Goal: Information Seeking & Learning: Learn about a topic

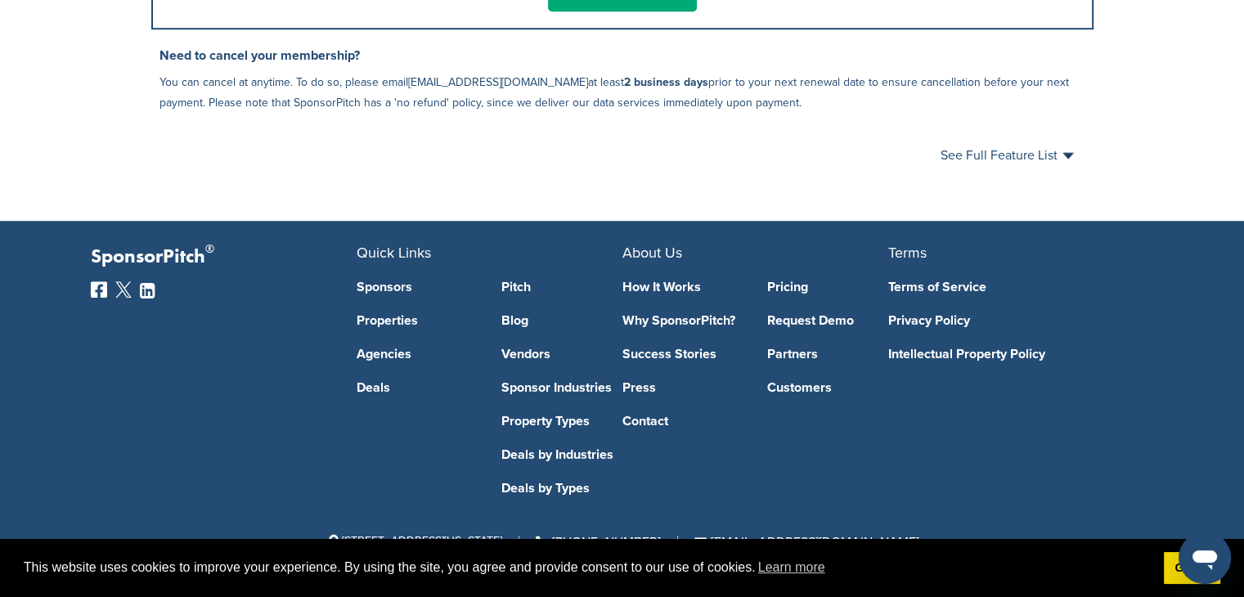
scroll to position [1081, 0]
click at [402, 288] on link "Sponsors" at bounding box center [417, 286] width 121 height 13
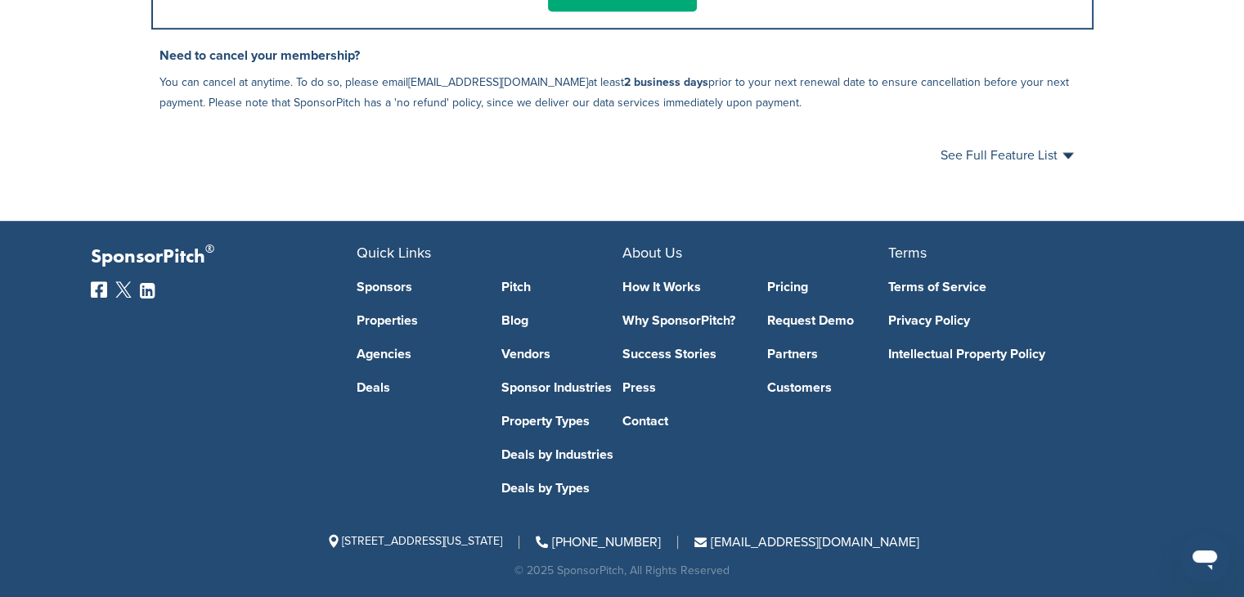
click at [671, 285] on link "How It Works" at bounding box center [682, 286] width 121 height 13
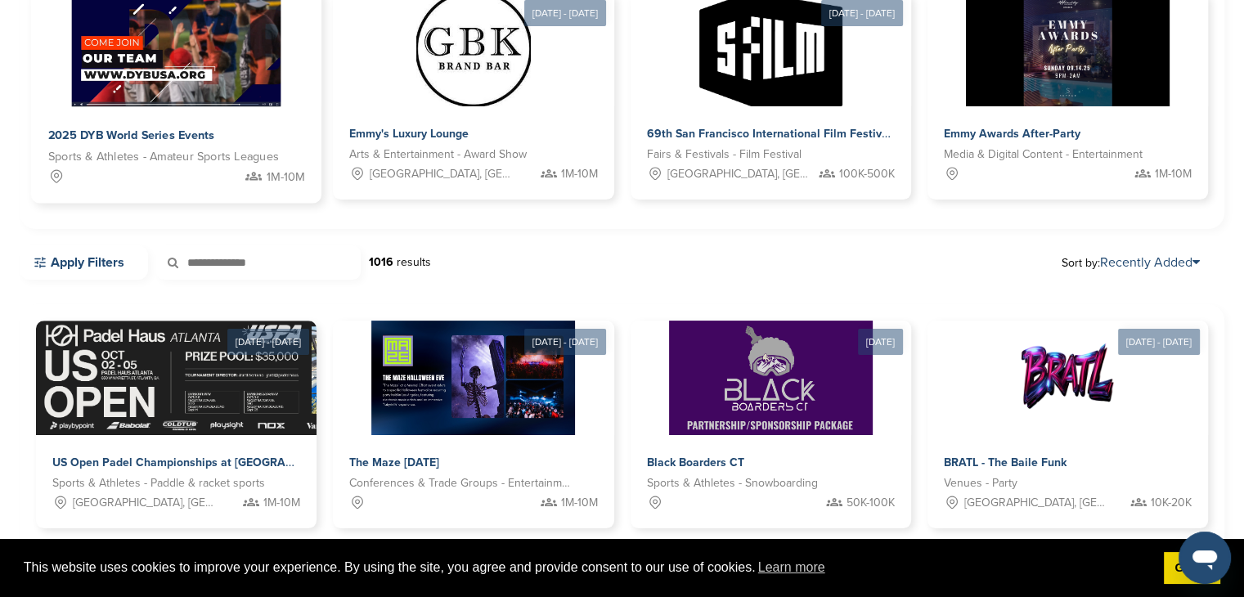
scroll to position [245, 0]
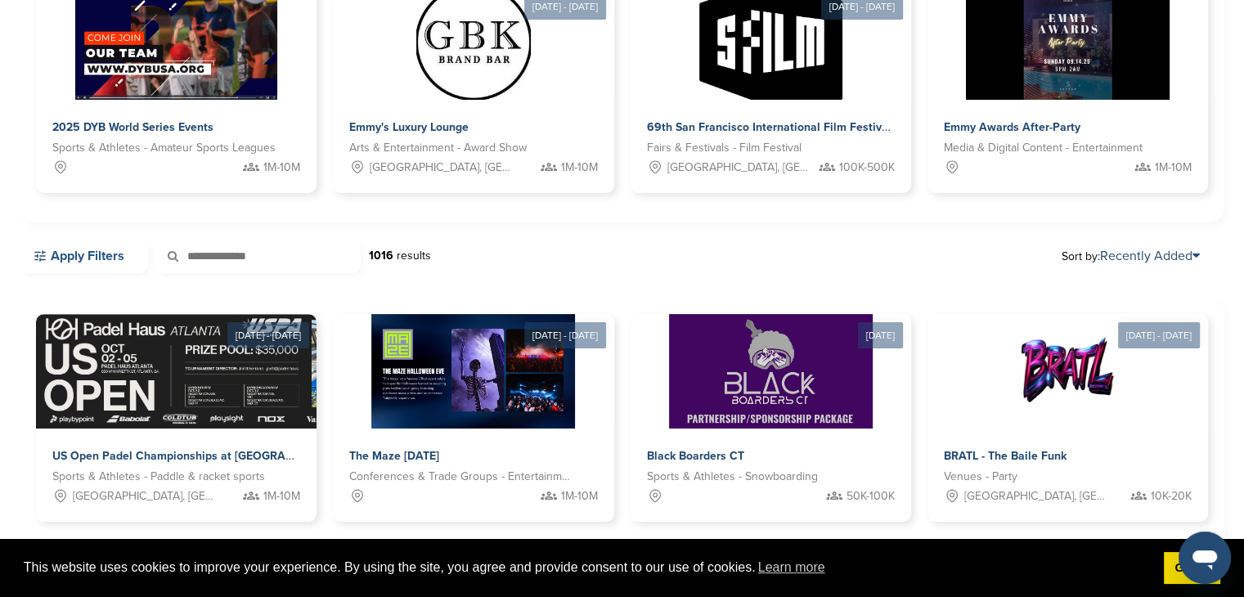
click at [105, 257] on link "Apply Filters" at bounding box center [84, 256] width 128 height 34
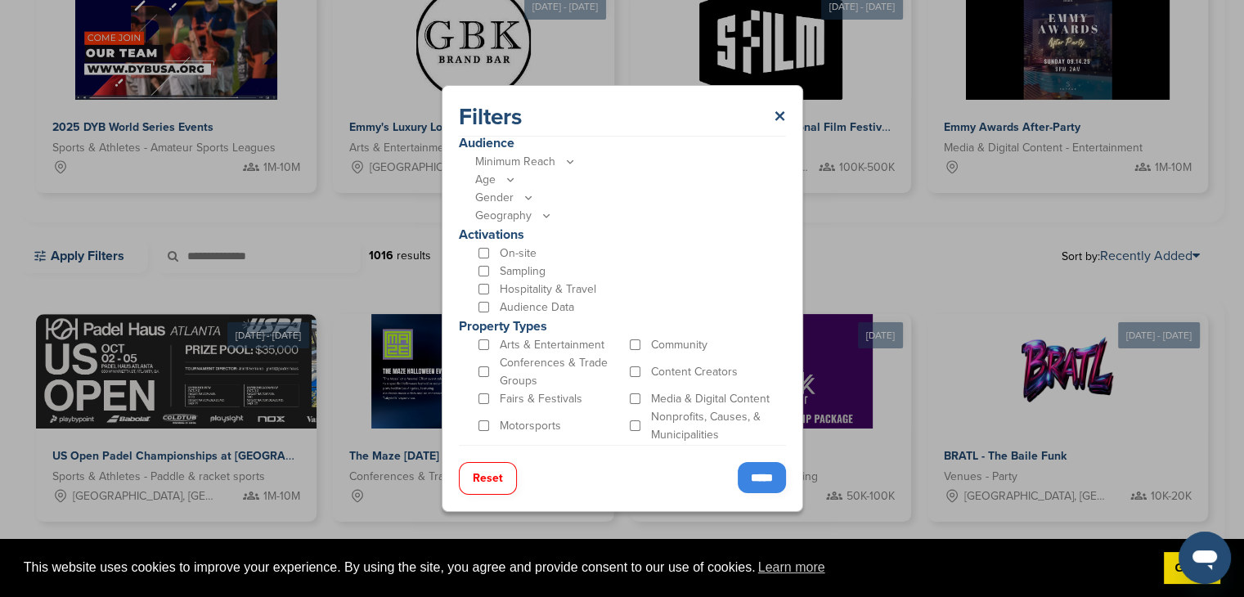
scroll to position [455, 0]
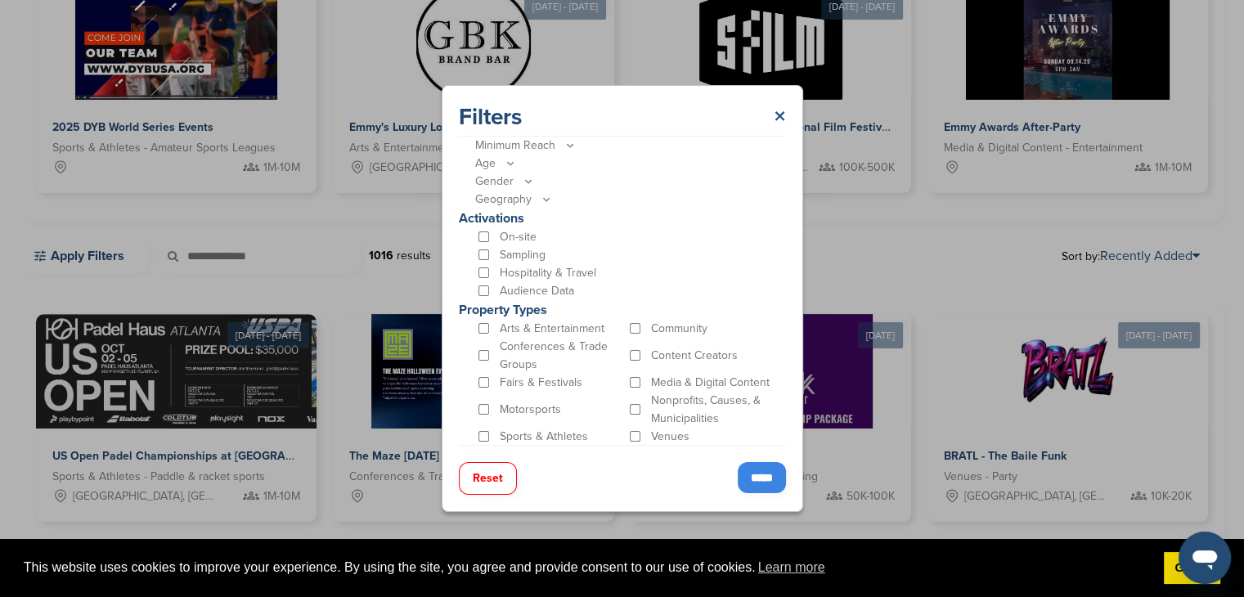
click at [778, 112] on link "×" at bounding box center [780, 116] width 12 height 29
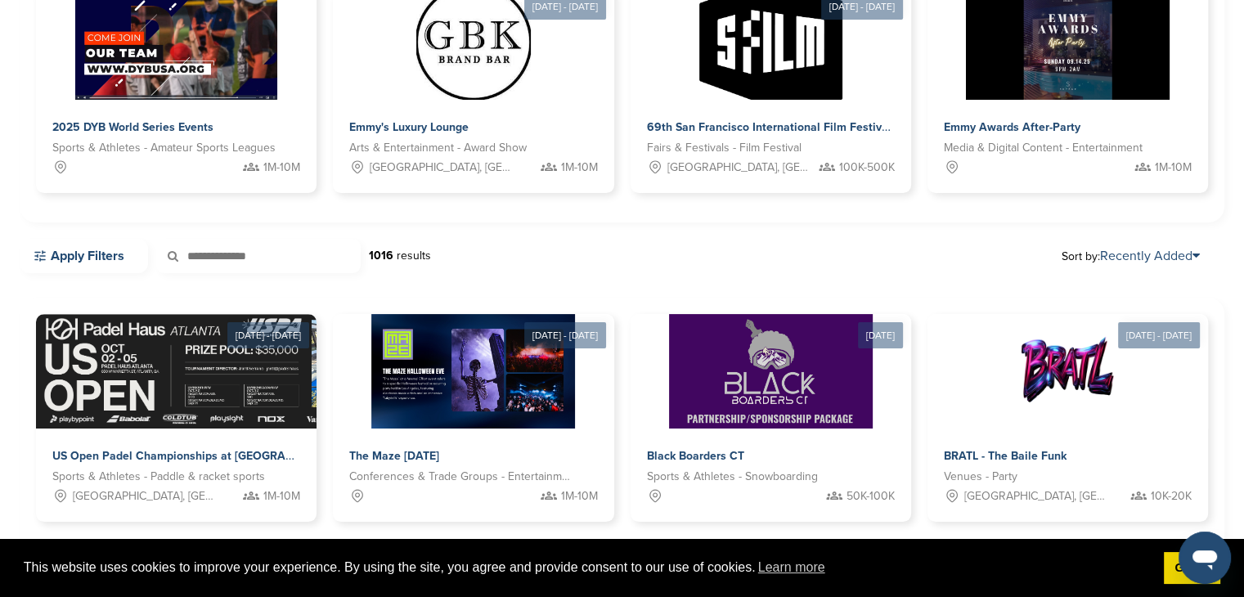
scroll to position [0, 0]
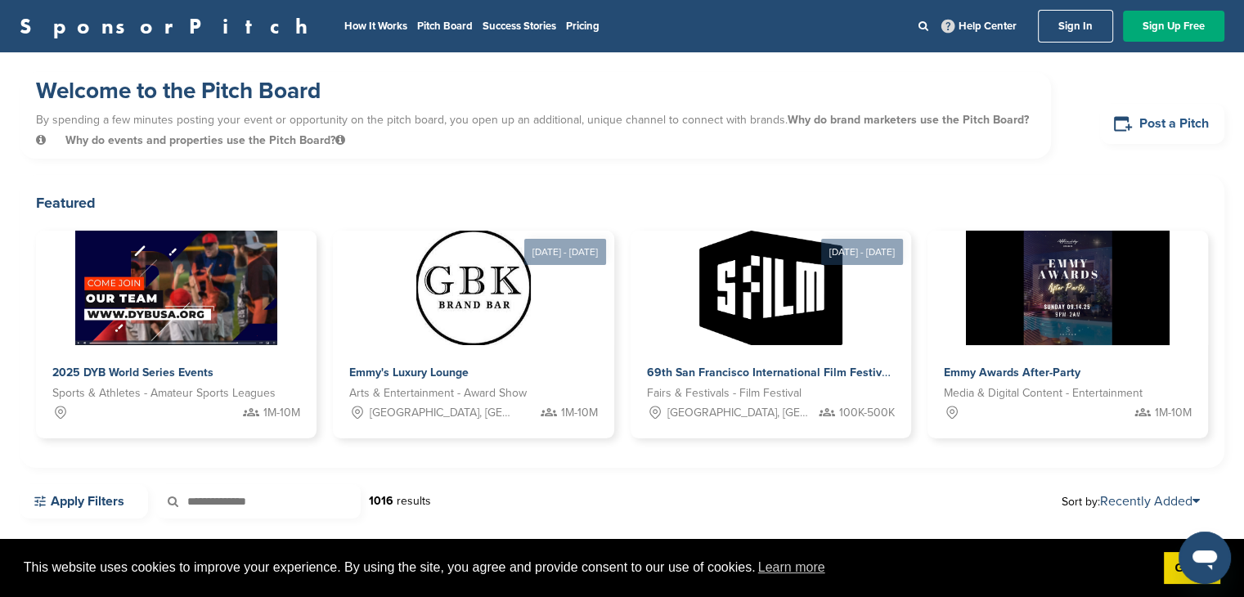
click at [1142, 125] on link "Post a Pitch" at bounding box center [1162, 124] width 124 height 40
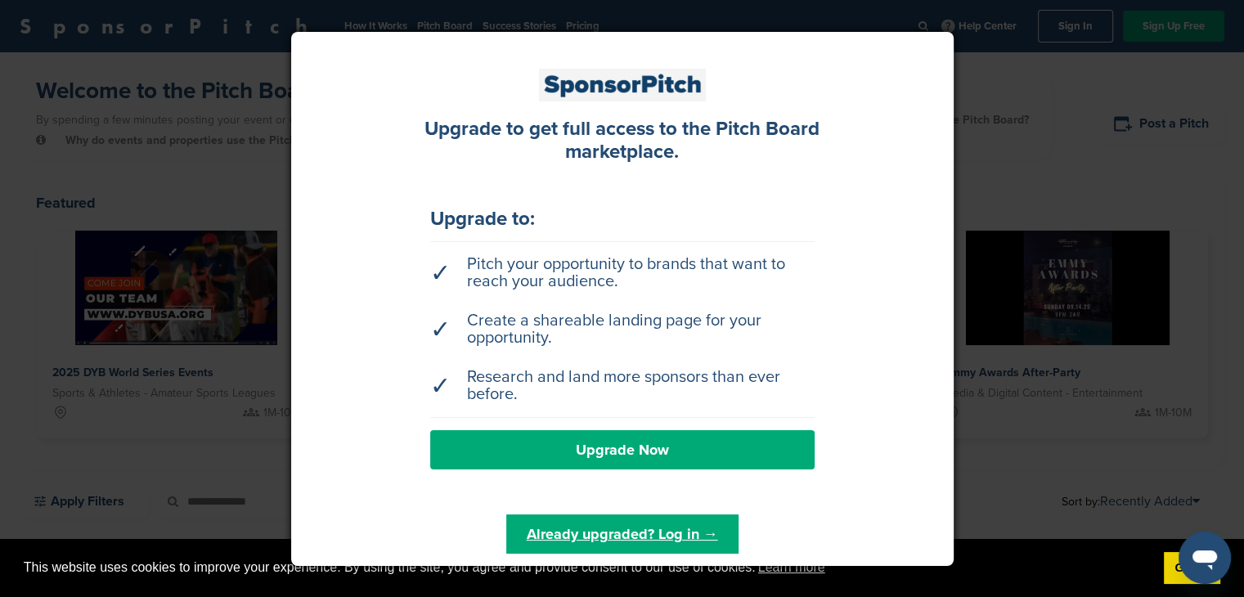
click at [1070, 65] on div at bounding box center [622, 298] width 1244 height 597
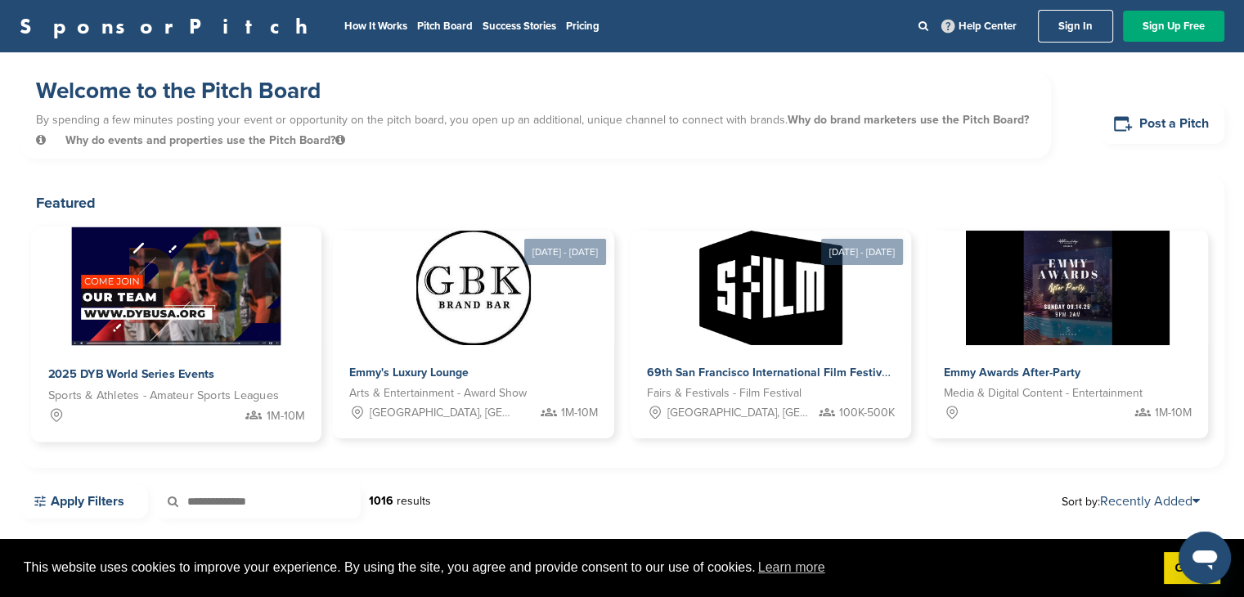
click at [205, 265] on img at bounding box center [176, 286] width 209 height 119
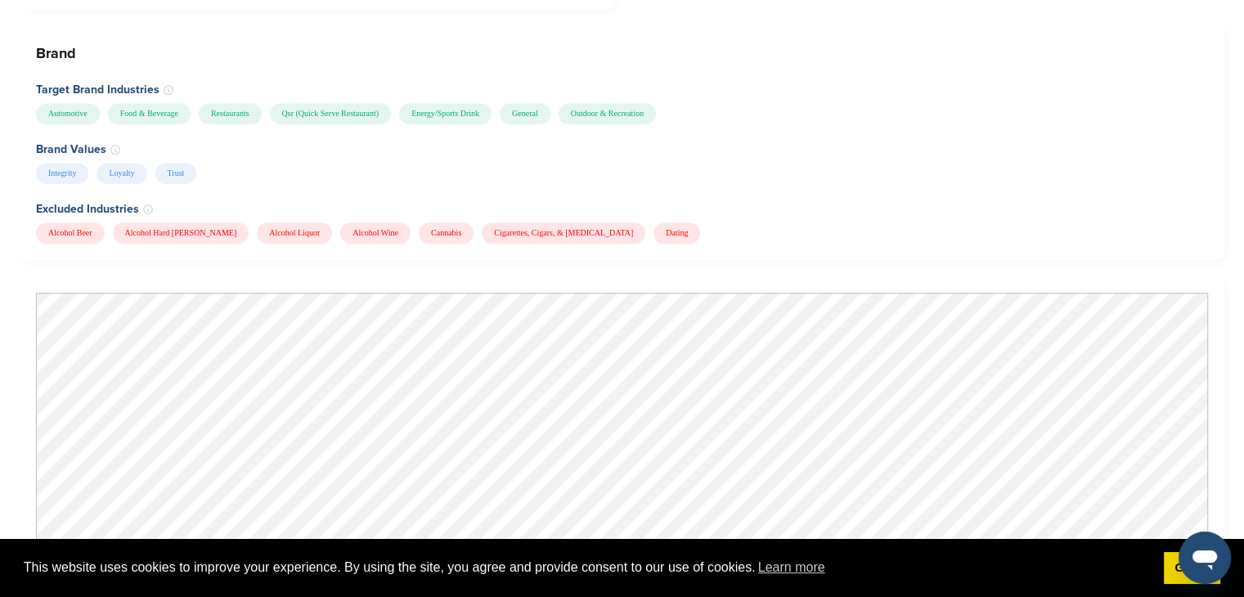
scroll to position [1554, 0]
